Goal: Transaction & Acquisition: Register for event/course

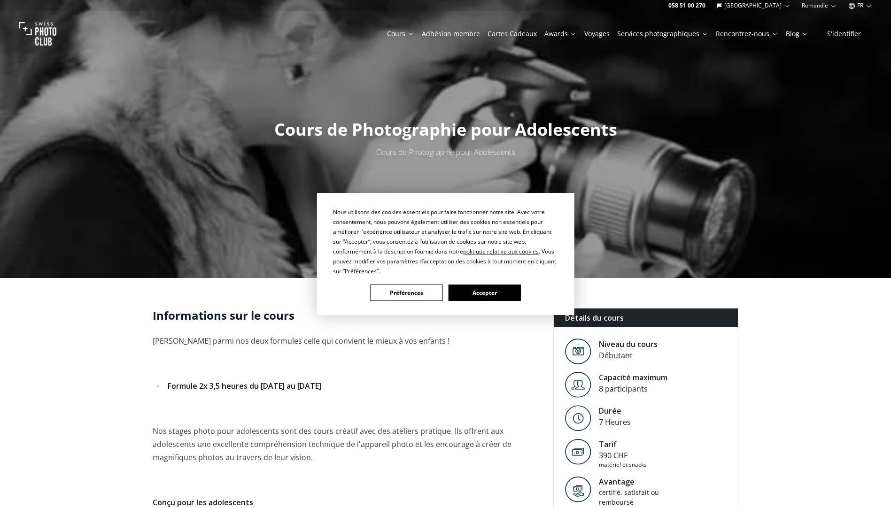
click at [488, 286] on button "Accepter" at bounding box center [484, 293] width 72 height 16
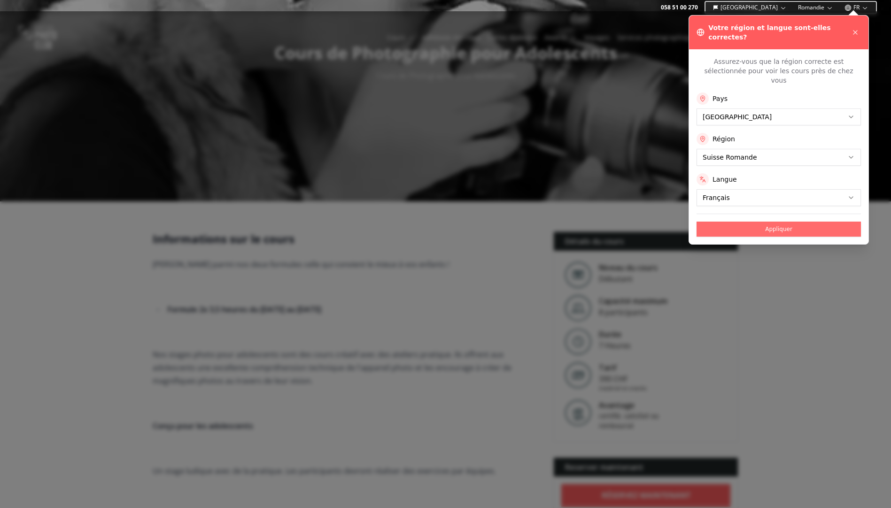
scroll to position [94, 0]
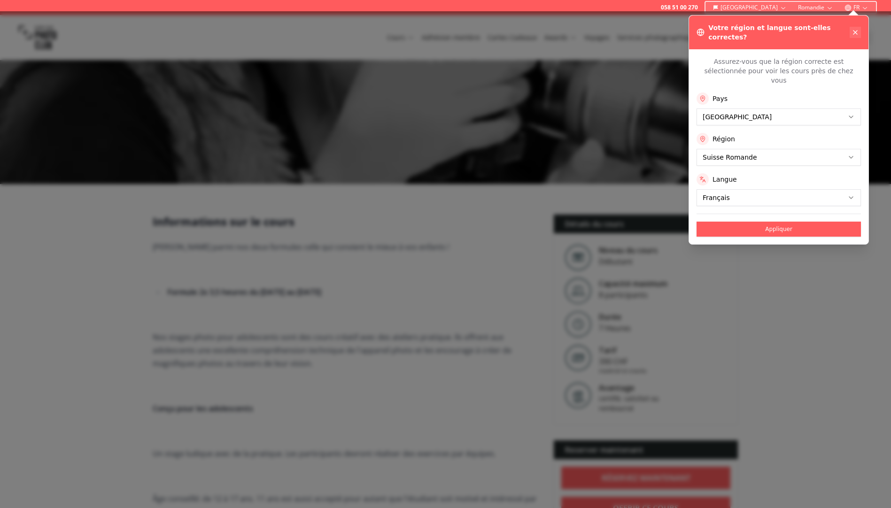
click at [854, 29] on icon at bounding box center [855, 33] width 8 height 8
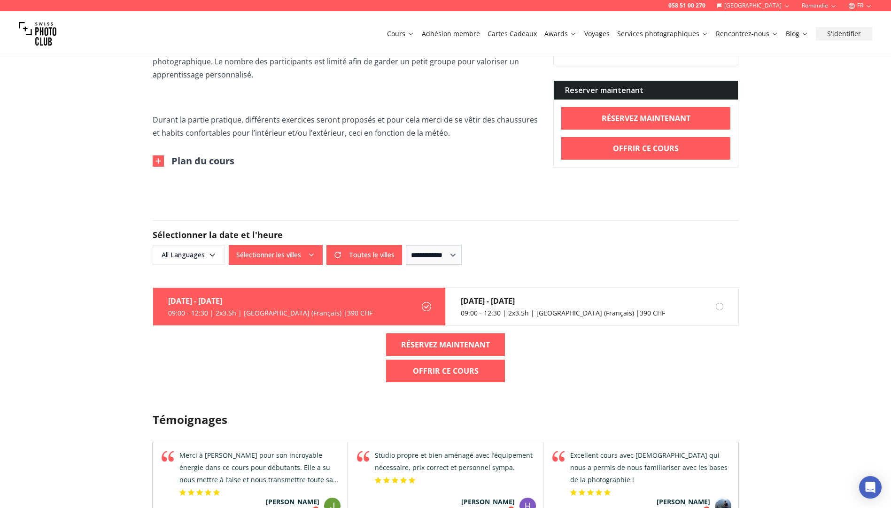
scroll to position [986, 0]
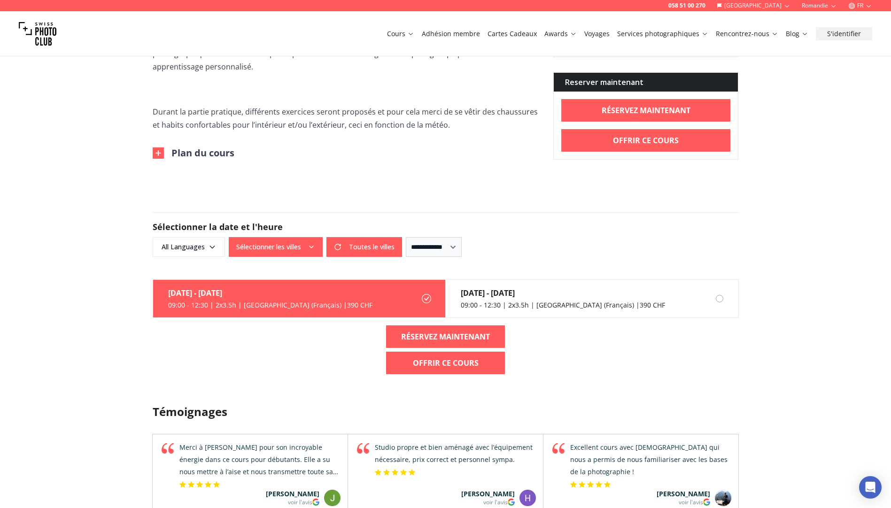
click at [343, 297] on label "[DATE] 09:00 - 12:30 | 2x3.5h | Vaud (Français) | 390 CHF" at bounding box center [299, 299] width 293 height 38
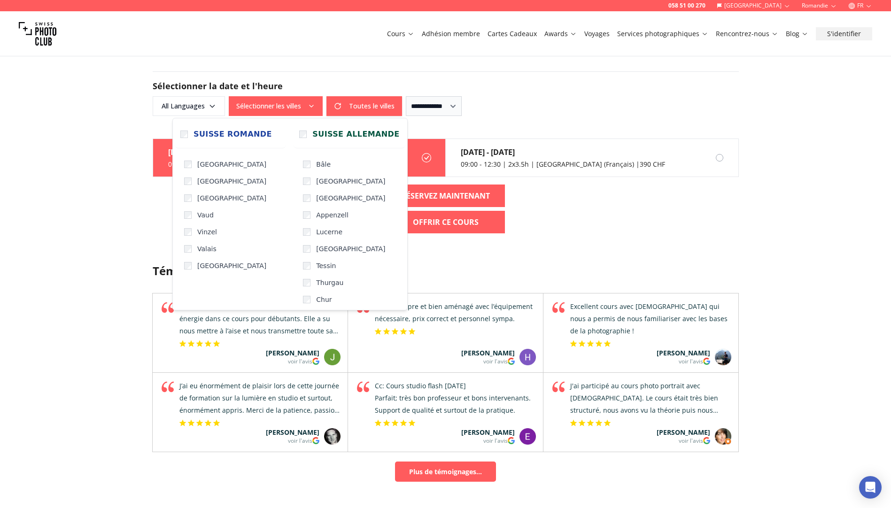
click at [308, 104] on icon "button" at bounding box center [312, 106] width 8 height 8
click at [215, 182] on span "[GEOGRAPHIC_DATA]" at bounding box center [231, 181] width 69 height 9
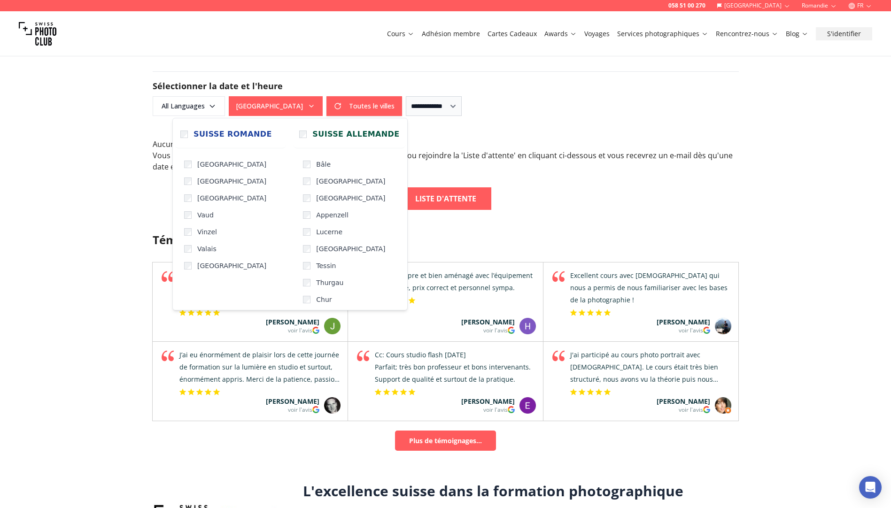
click at [745, 205] on div "Aucun cours disponible parmi votre/vos sélection(s) . Vous pouvez élargir le ch…" at bounding box center [445, 174] width 601 height 71
click at [310, 104] on icon "button" at bounding box center [312, 106] width 8 height 8
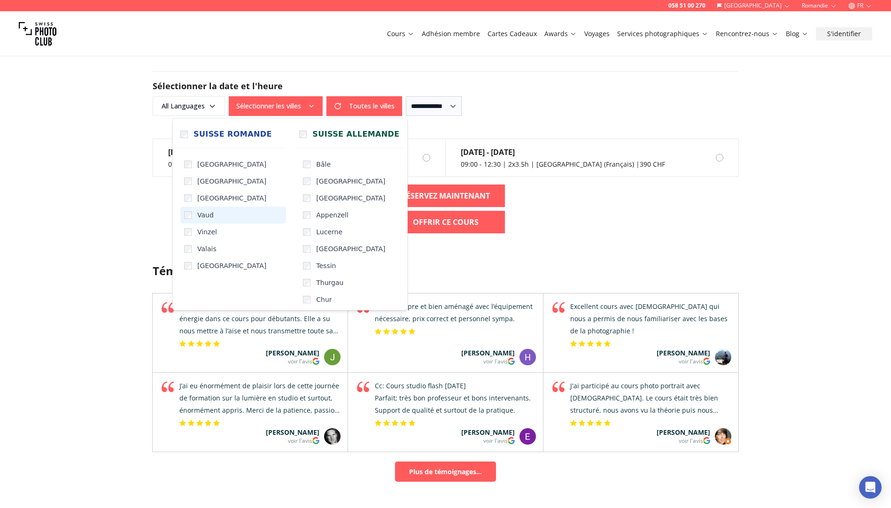
click at [189, 211] on label "Vaud" at bounding box center [233, 215] width 106 height 17
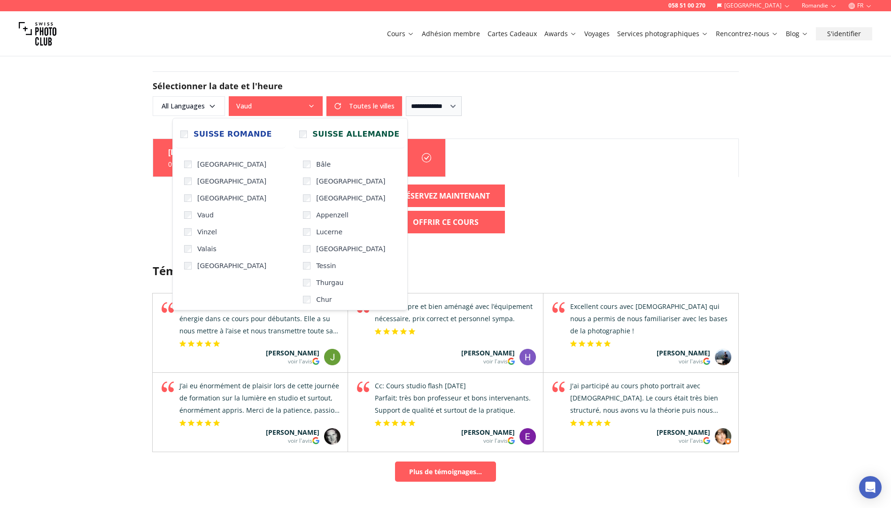
click at [665, 194] on div "[DATE] 09:00 - 12:30 | 2x3.5h | [GEOGRAPHIC_DATA] (Français) | 390 CHF RÉSERVEZ…" at bounding box center [445, 190] width 601 height 102
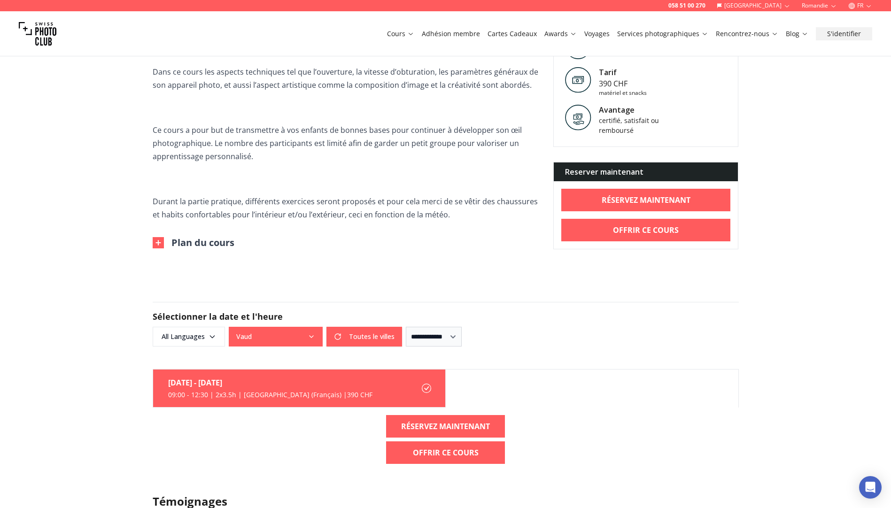
scroll to position [892, 0]
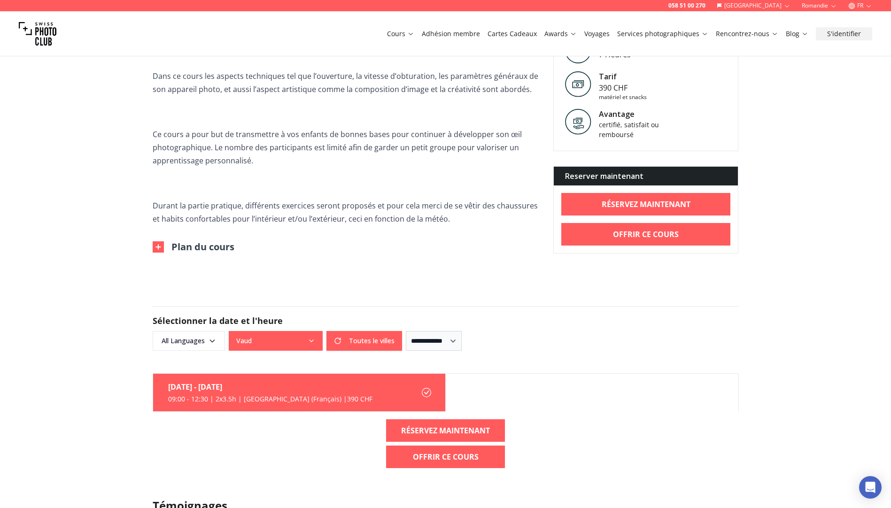
click at [163, 245] on img at bounding box center [158, 246] width 11 height 11
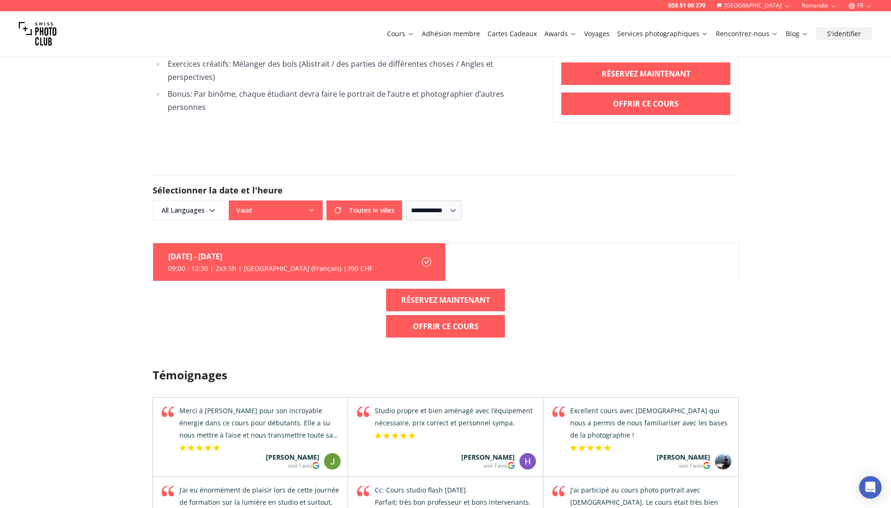
scroll to position [1503, 0]
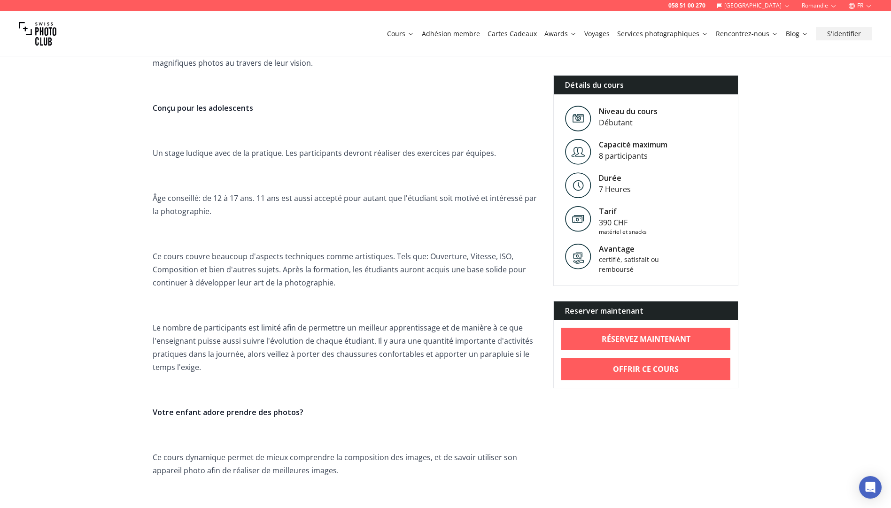
scroll to position [282, 0]
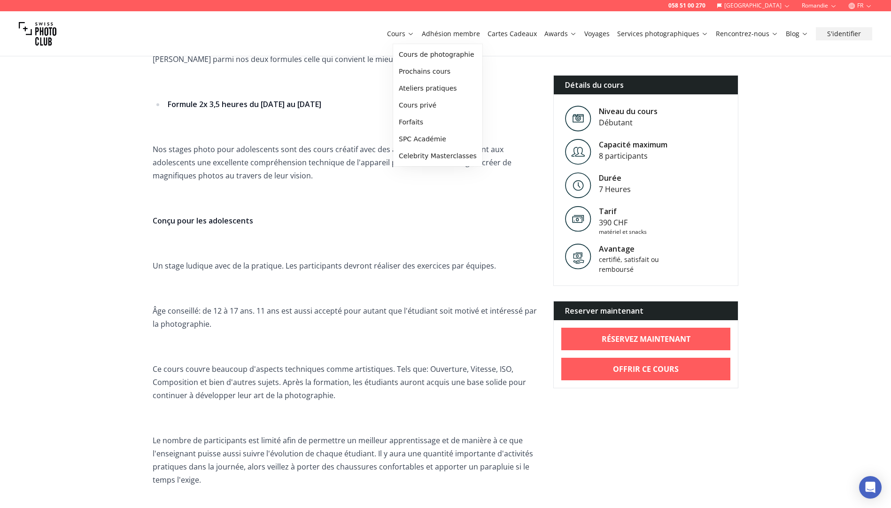
click at [405, 33] on link "Cours" at bounding box center [400, 33] width 27 height 9
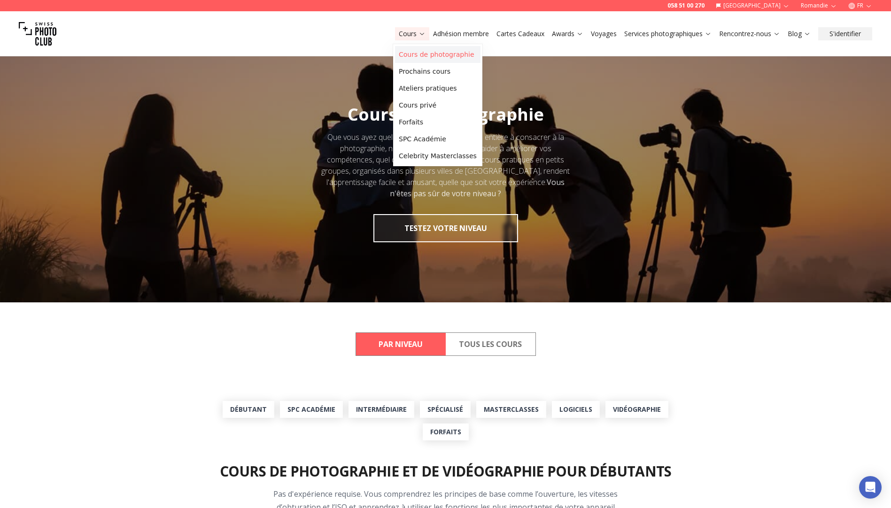
click at [416, 55] on link "Cours de photographie" at bounding box center [437, 54] width 85 height 17
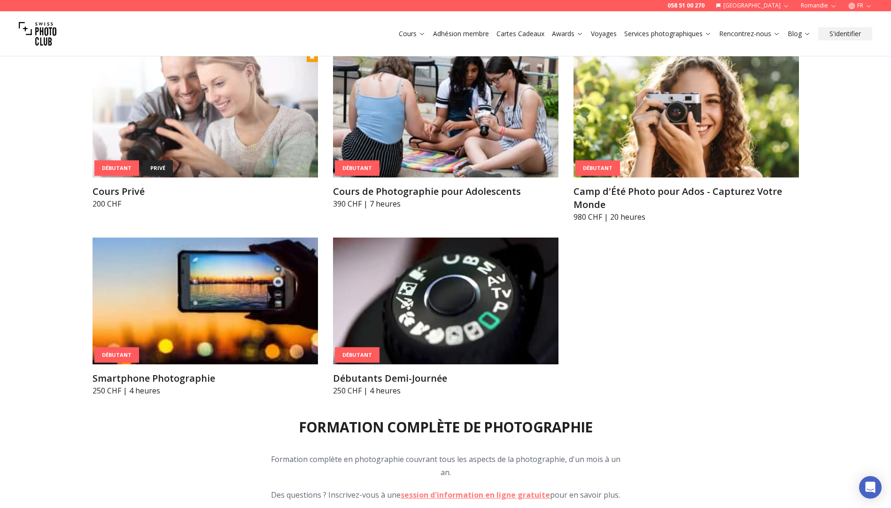
scroll to position [517, 0]
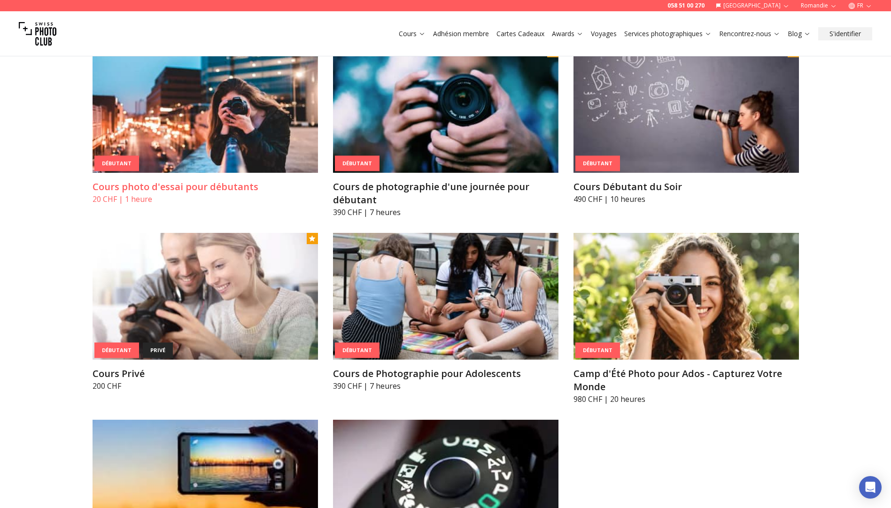
click at [255, 107] on img at bounding box center [205, 109] width 225 height 127
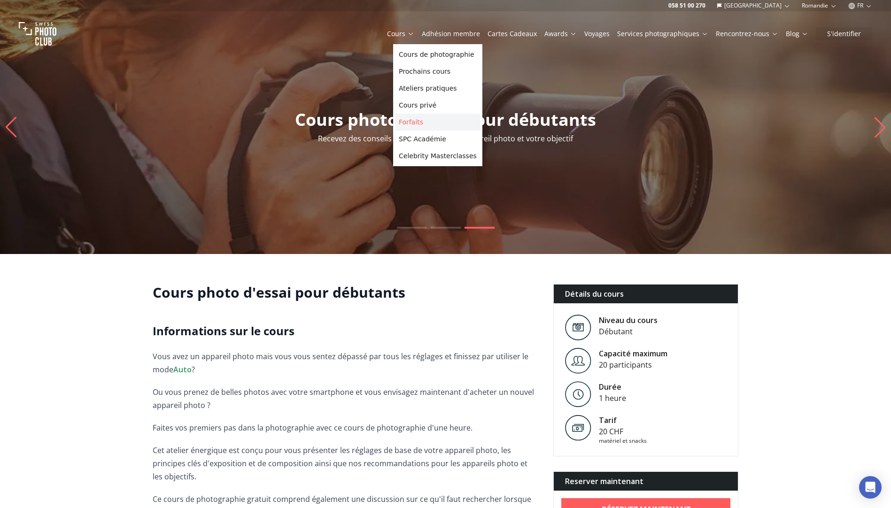
click at [414, 122] on link "Forfaits" at bounding box center [437, 122] width 85 height 17
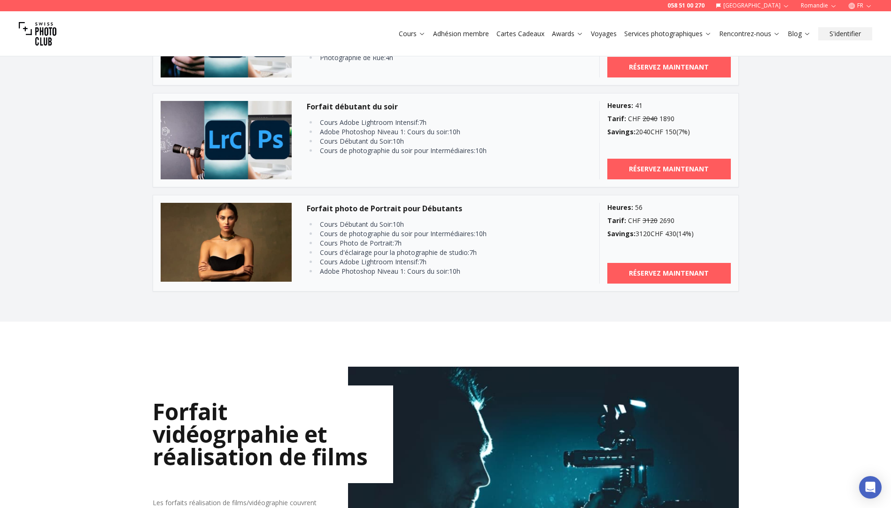
scroll to position [986, 0]
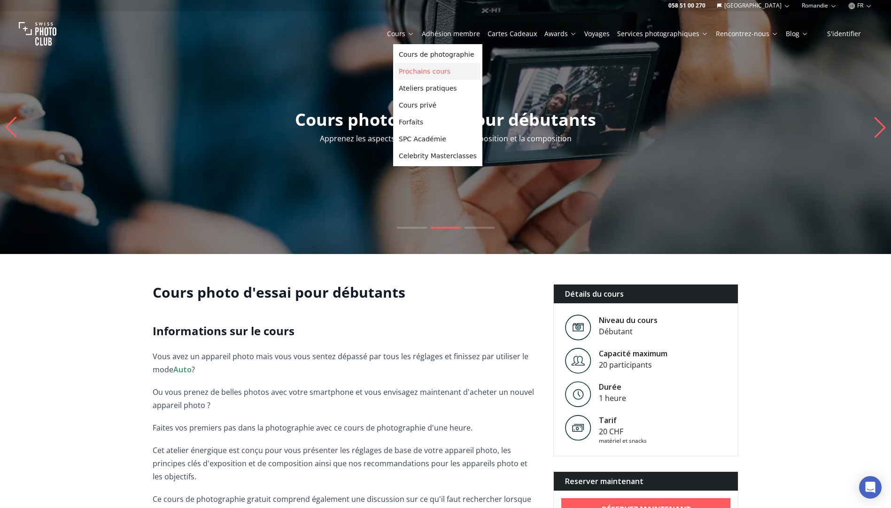
click at [423, 71] on link "Prochains cours" at bounding box center [437, 71] width 85 height 17
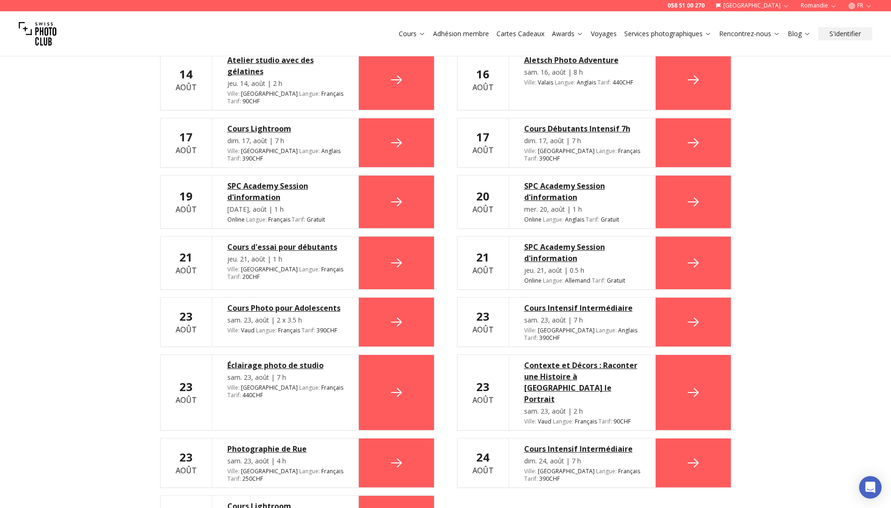
scroll to position [329, 0]
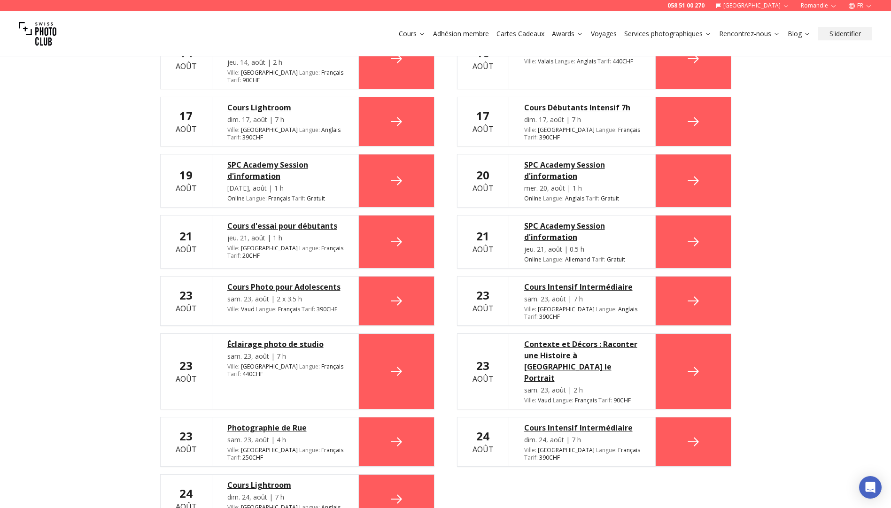
click at [397, 293] on icon at bounding box center [396, 300] width 15 height 15
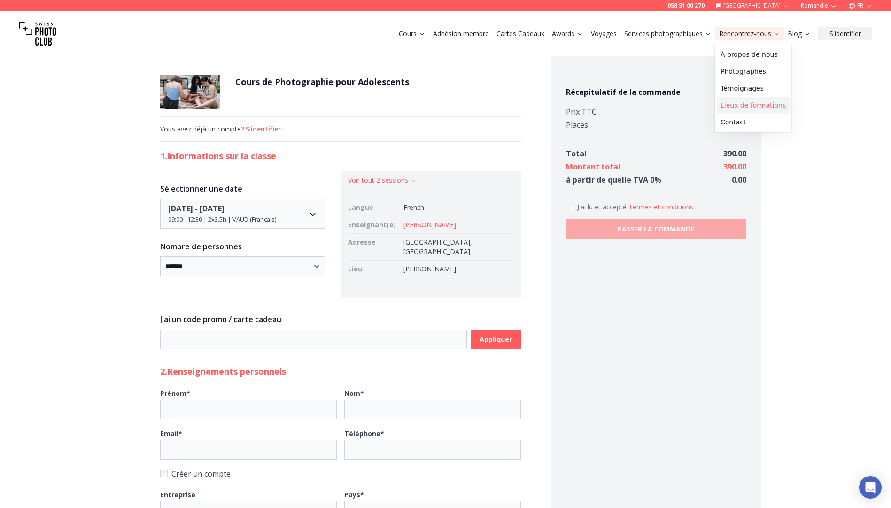
click at [757, 107] on link "Lieux de formations" at bounding box center [753, 105] width 73 height 17
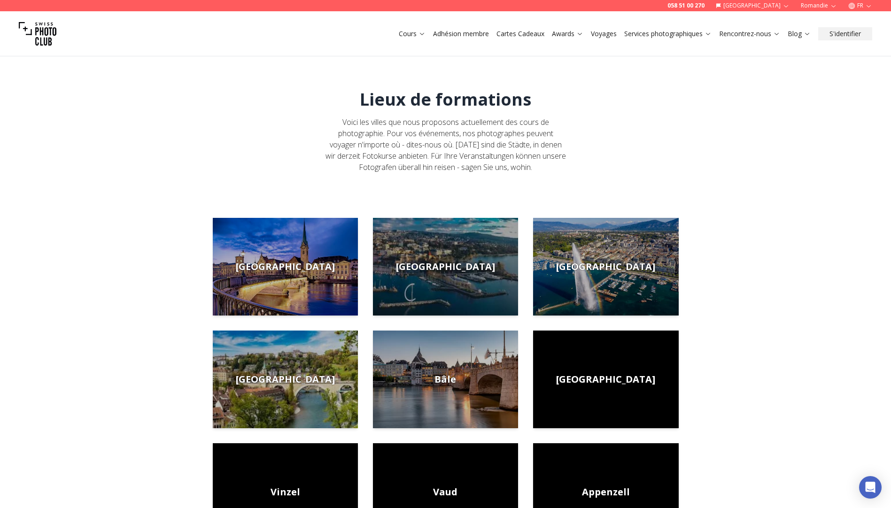
scroll to position [94, 0]
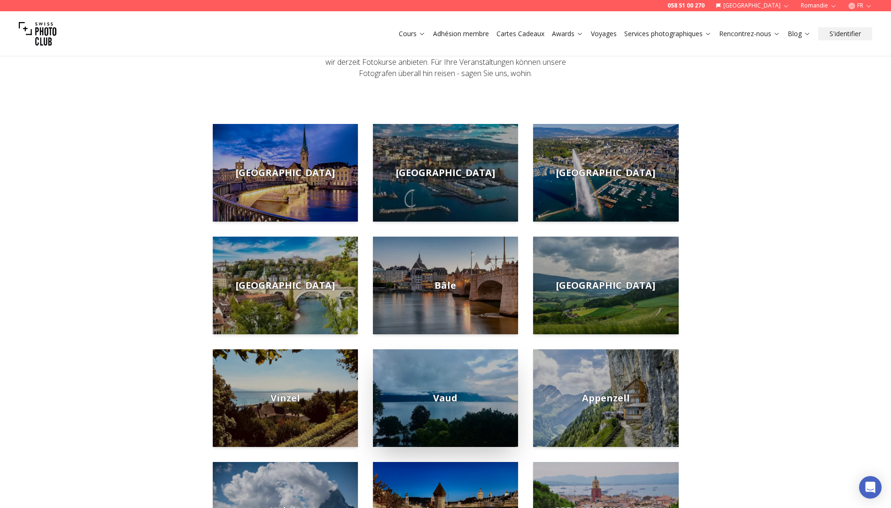
click at [453, 397] on span "Vaud" at bounding box center [445, 398] width 24 height 13
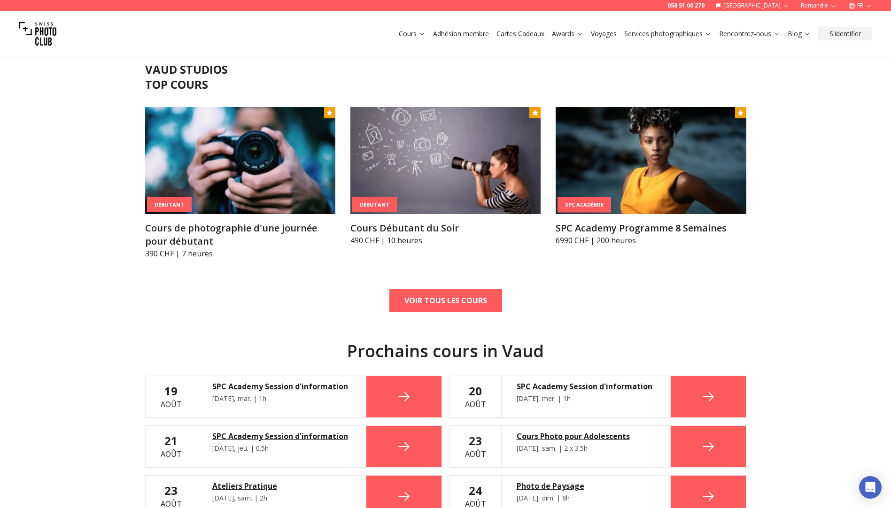
scroll to position [282, 0]
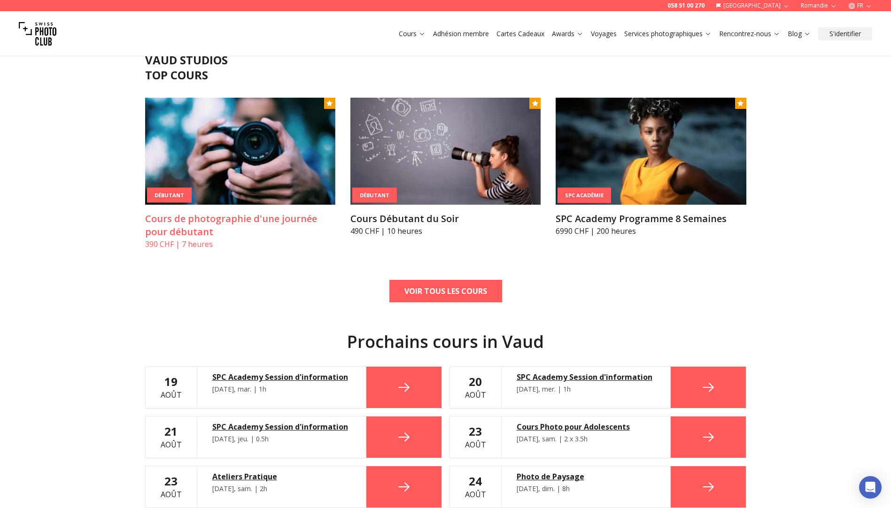
click at [284, 140] on img at bounding box center [240, 151] width 190 height 107
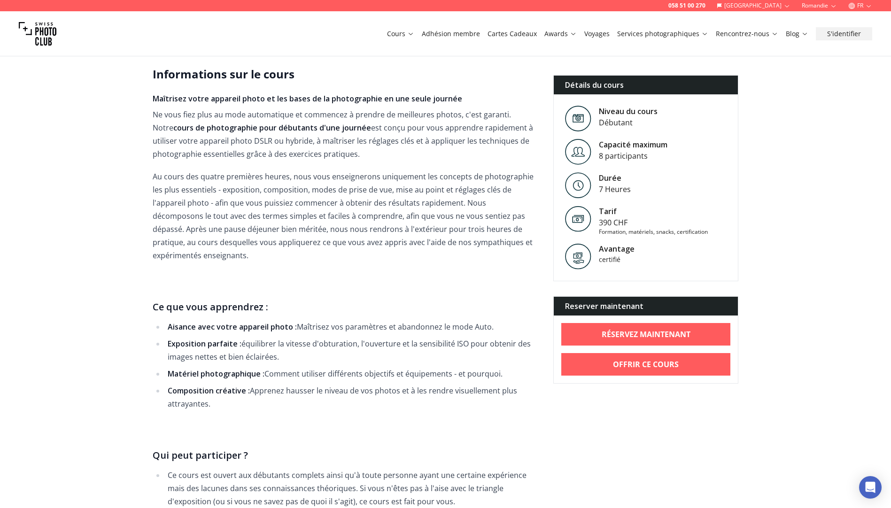
scroll to position [141, 0]
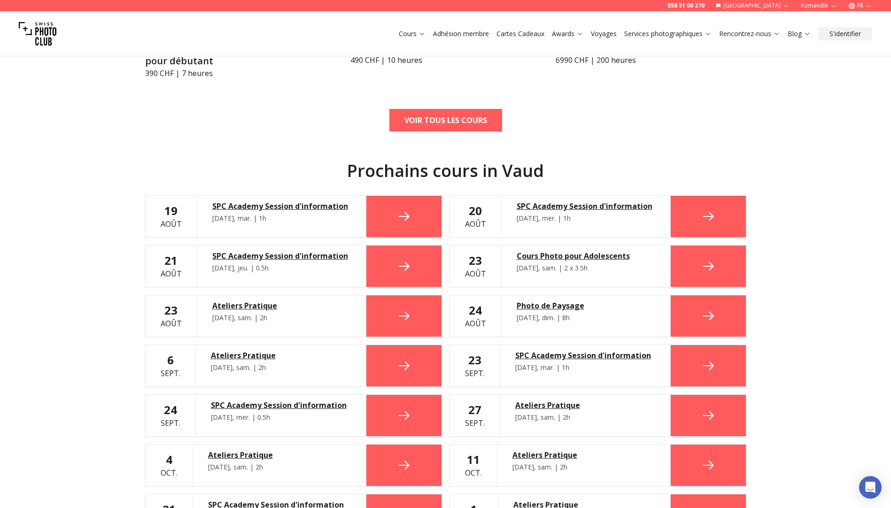
scroll to position [470, 0]
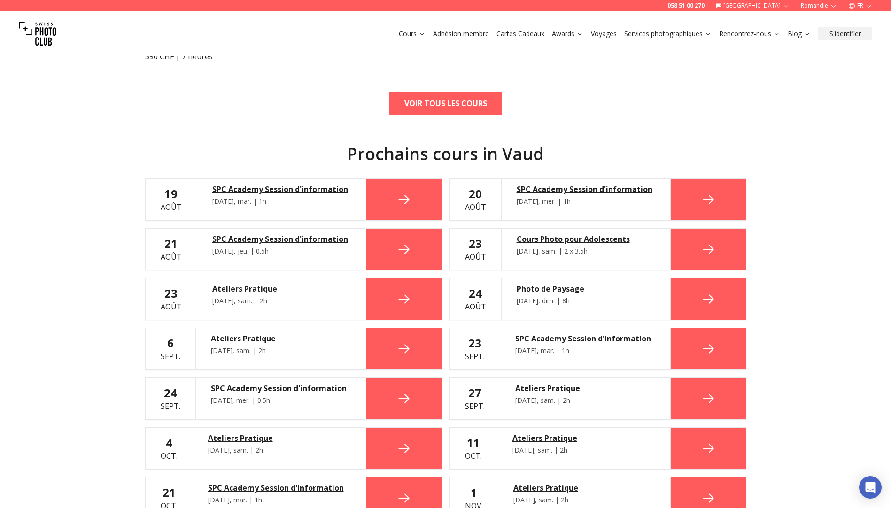
click at [568, 239] on div "Cours Photo pour Adolescents" at bounding box center [586, 238] width 139 height 11
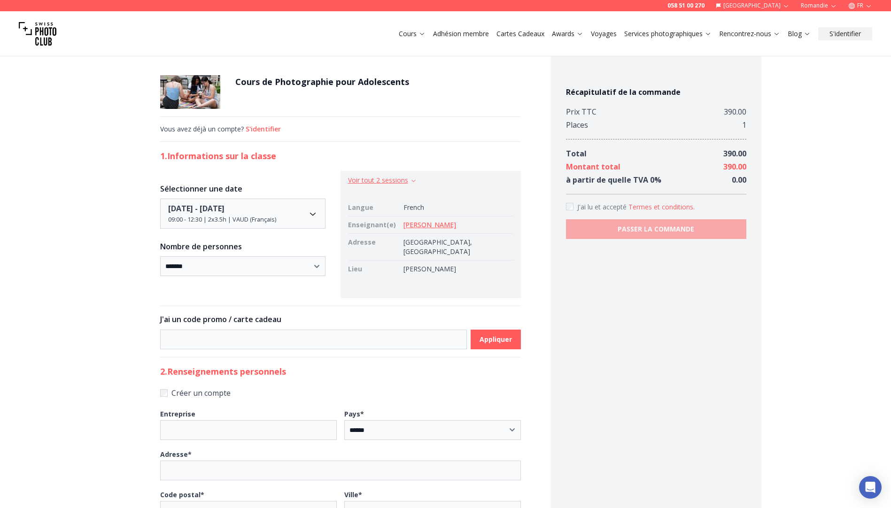
click at [417, 181] on icon "button" at bounding box center [413, 180] width 7 height 7
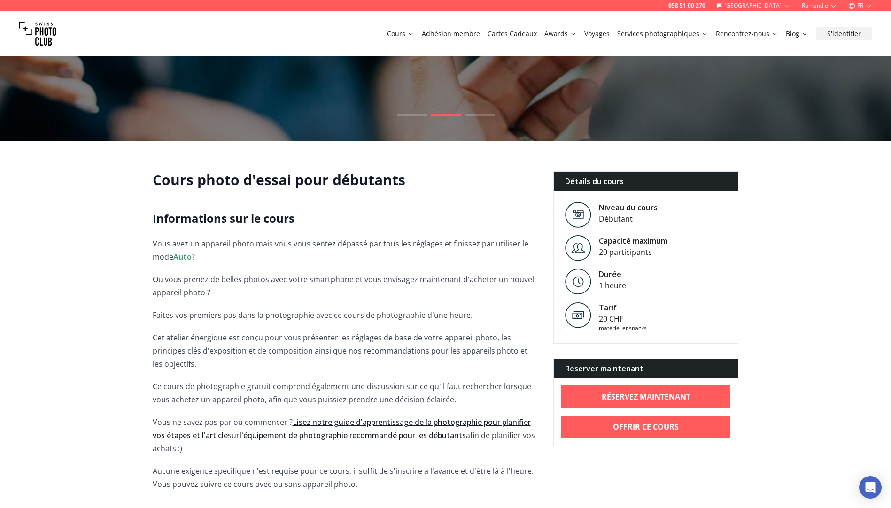
scroll to position [141, 0]
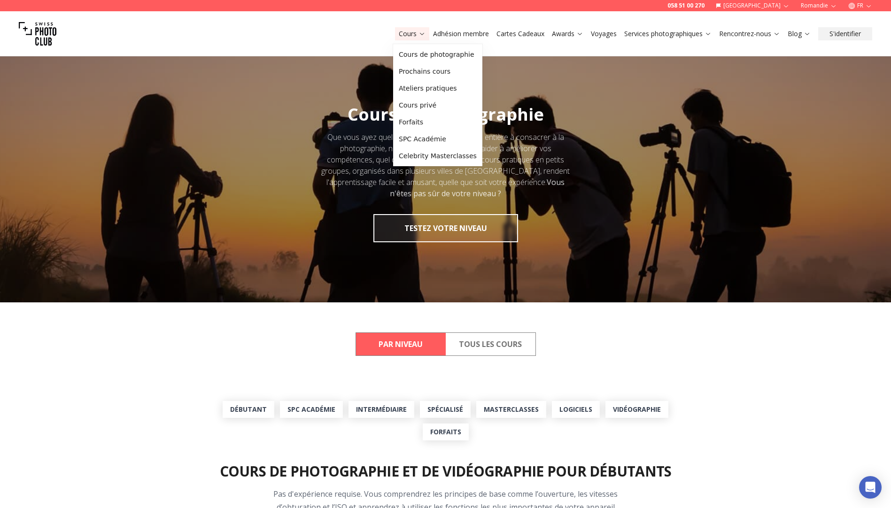
click at [414, 36] on link "Cours" at bounding box center [412, 33] width 27 height 9
click at [428, 56] on link "Cours de photographie" at bounding box center [437, 54] width 85 height 17
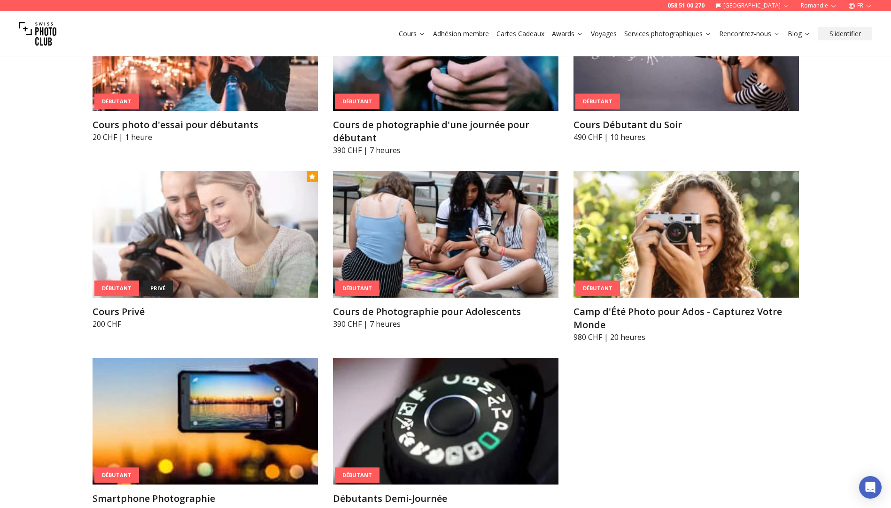
scroll to position [610, 0]
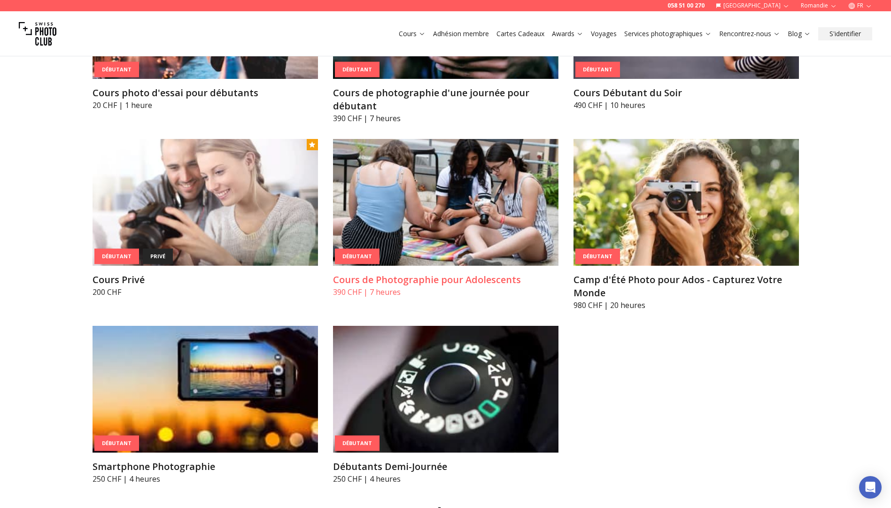
click at [464, 186] on img at bounding box center [445, 202] width 225 height 127
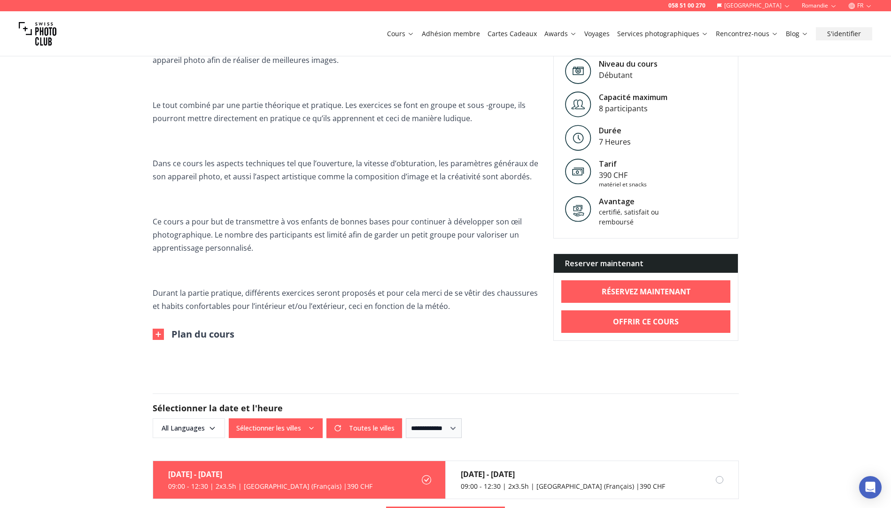
scroll to position [751, 0]
